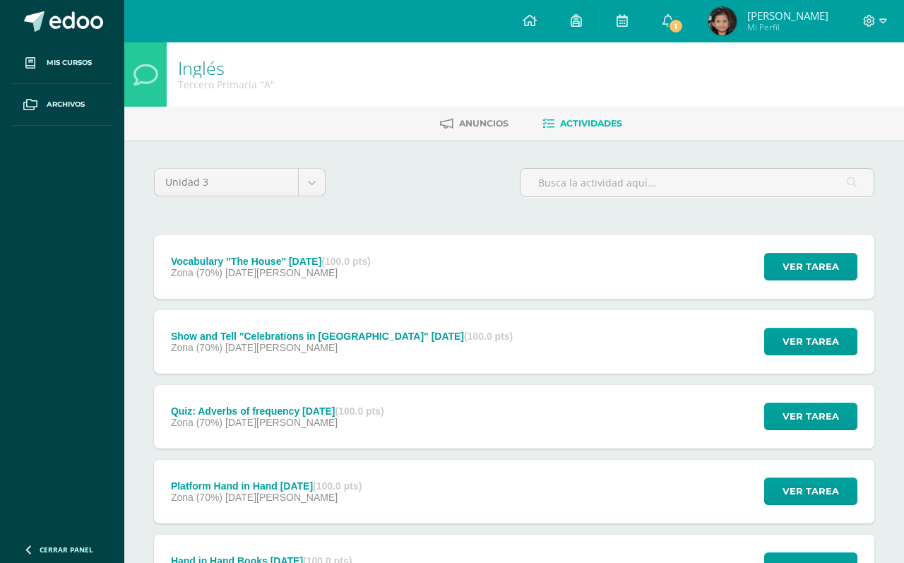
click at [664, 17] on icon at bounding box center [667, 20] width 11 height 13
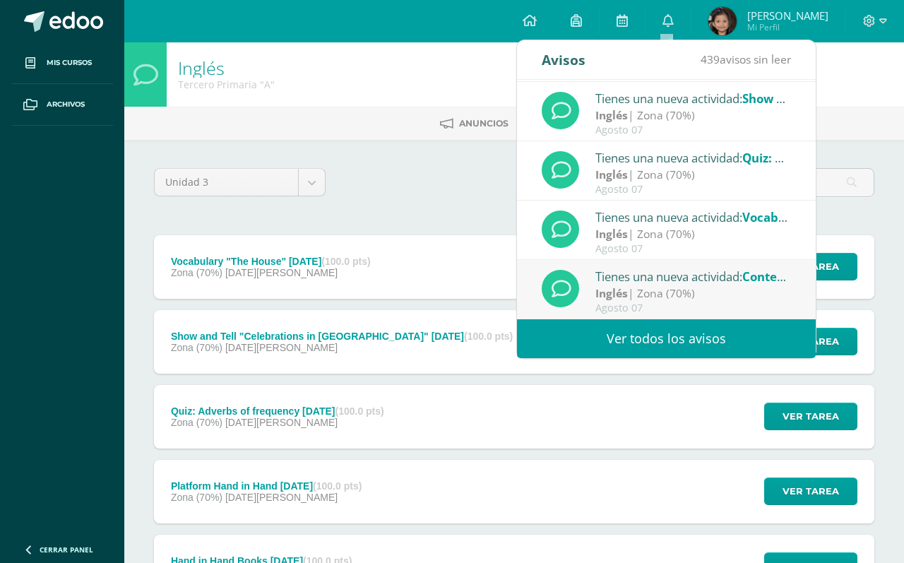
scroll to position [235, 0]
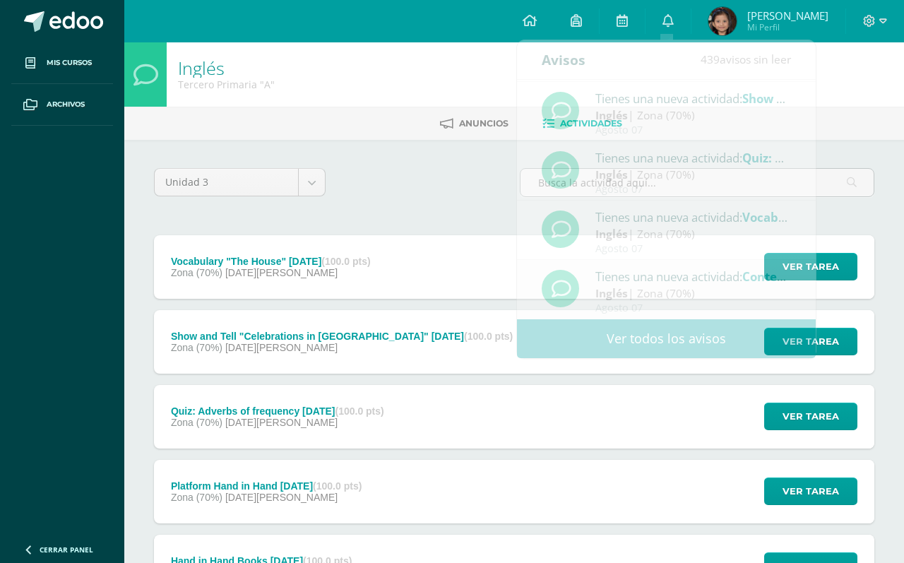
click at [36, 59] on span at bounding box center [30, 62] width 25 height 25
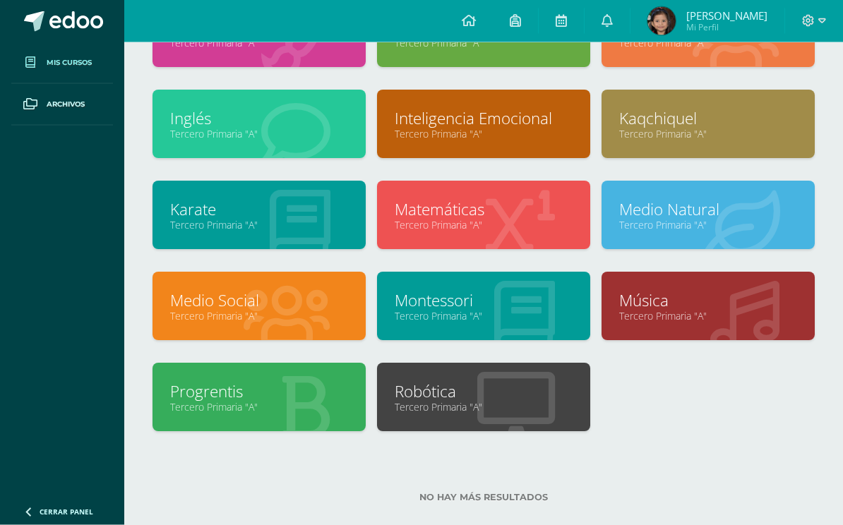
scroll to position [228, 0]
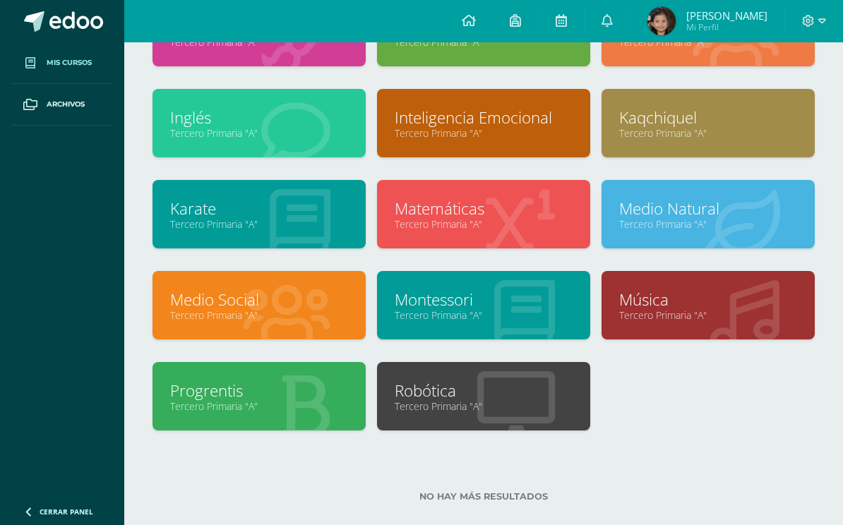
click at [236, 309] on link "Medio Social" at bounding box center [259, 300] width 178 height 22
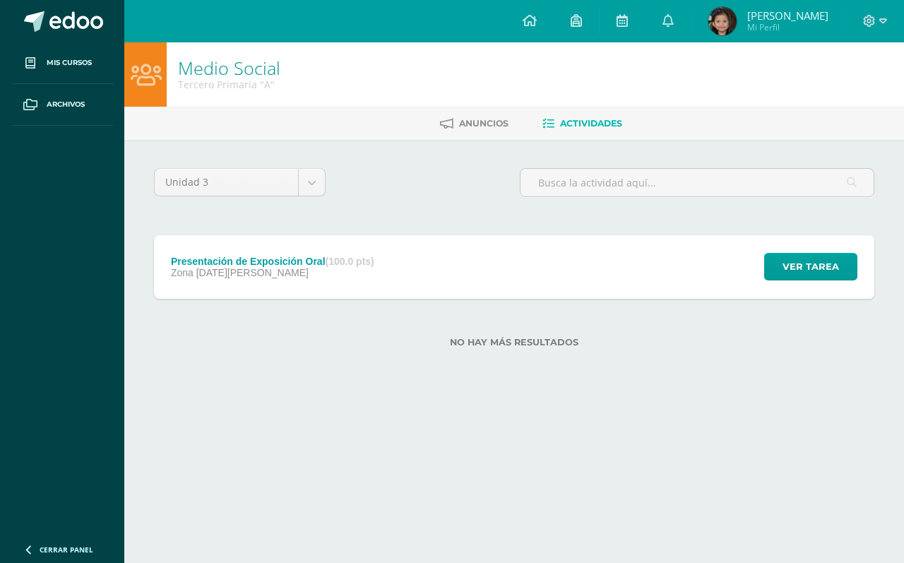
click at [840, 299] on div "Ver tarea" at bounding box center [808, 267] width 131 height 64
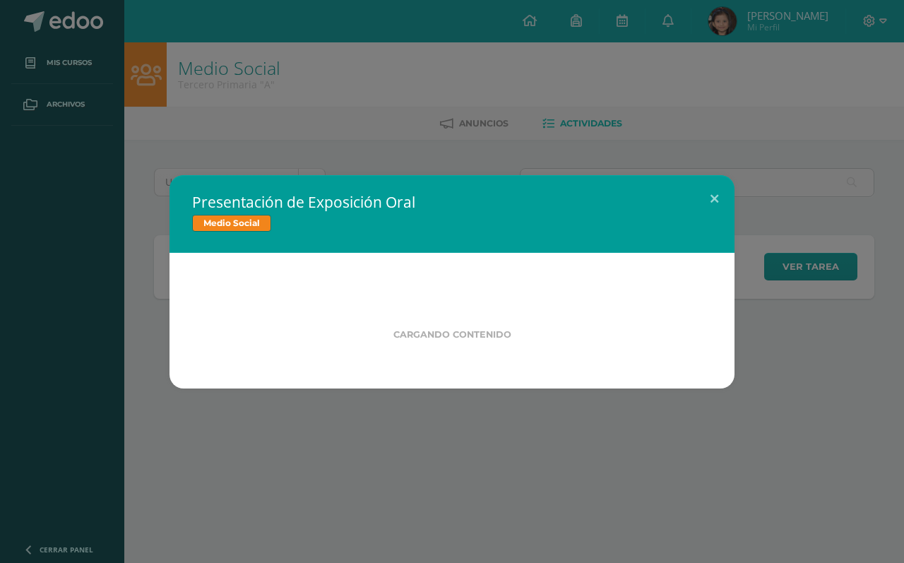
click at [844, 304] on div "Presentación de Exposición Oral Medio Social Cargando contenido" at bounding box center [452, 281] width 892 height 213
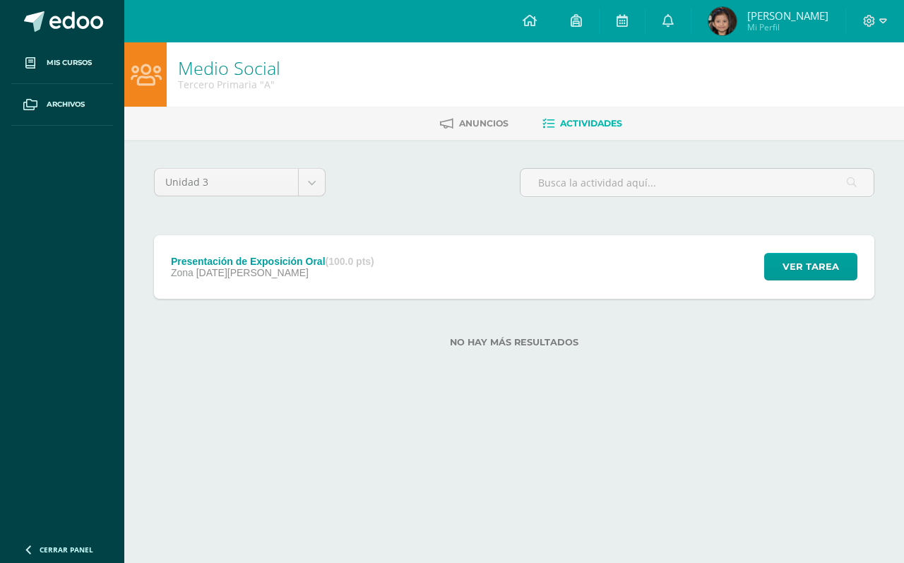
click at [827, 280] on span "Ver tarea" at bounding box center [810, 266] width 56 height 26
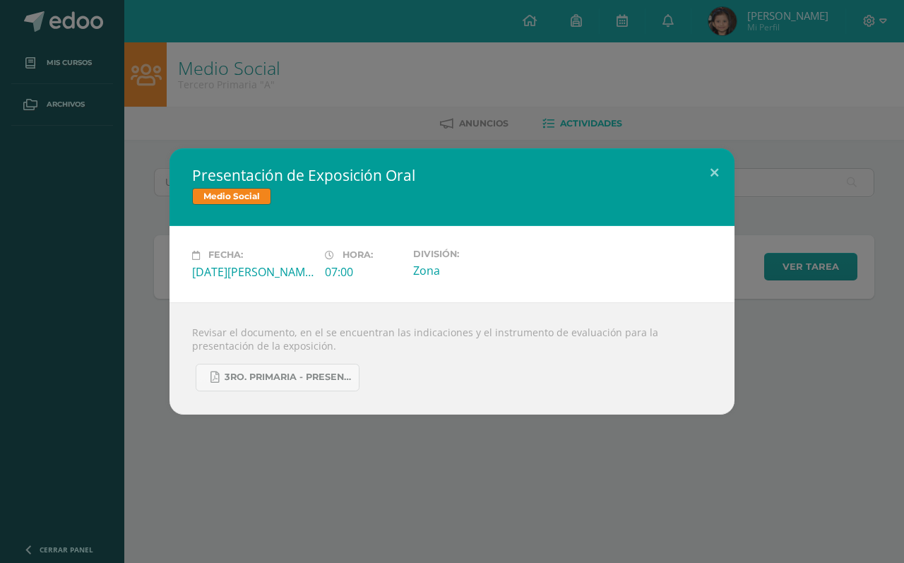
click at [323, 391] on link "3ro. Primaria - Presentación de Exposición Oral.pdf" at bounding box center [278, 378] width 164 height 28
